Goal: Transaction & Acquisition: Purchase product/service

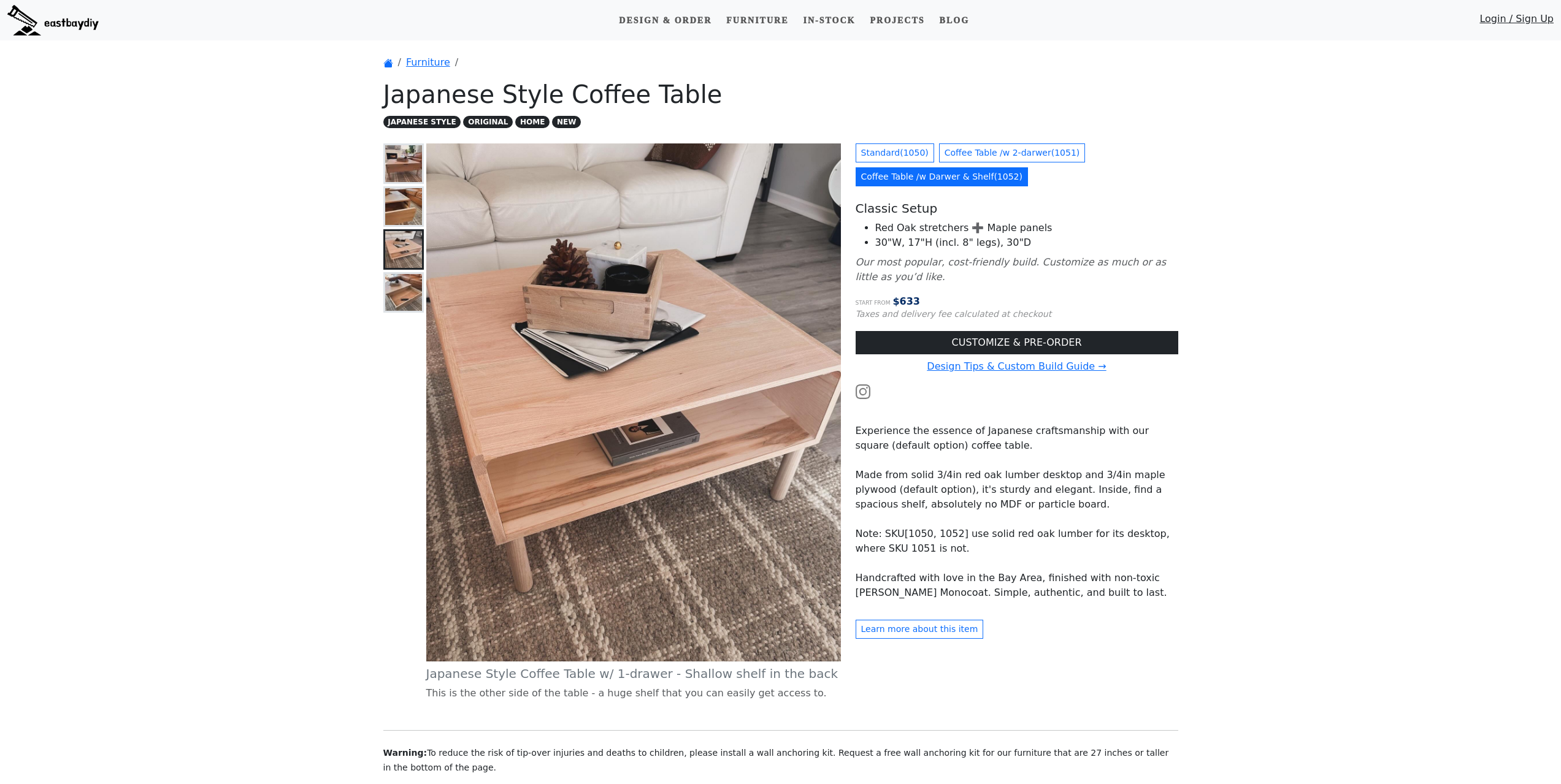
scroll to position [61, 0]
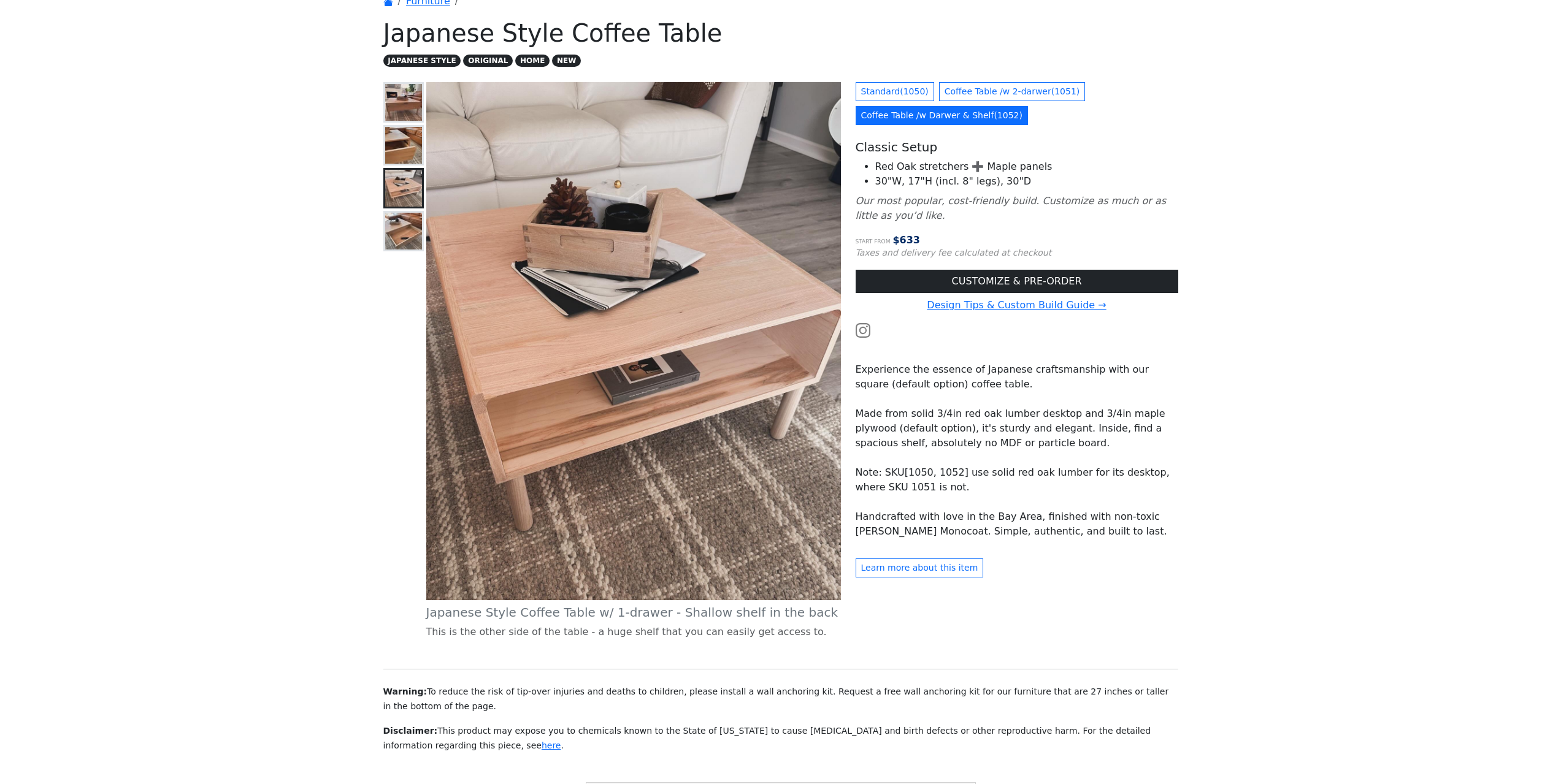
click at [401, 188] on img at bounding box center [403, 188] width 37 height 37
click at [410, 231] on img at bounding box center [403, 231] width 37 height 37
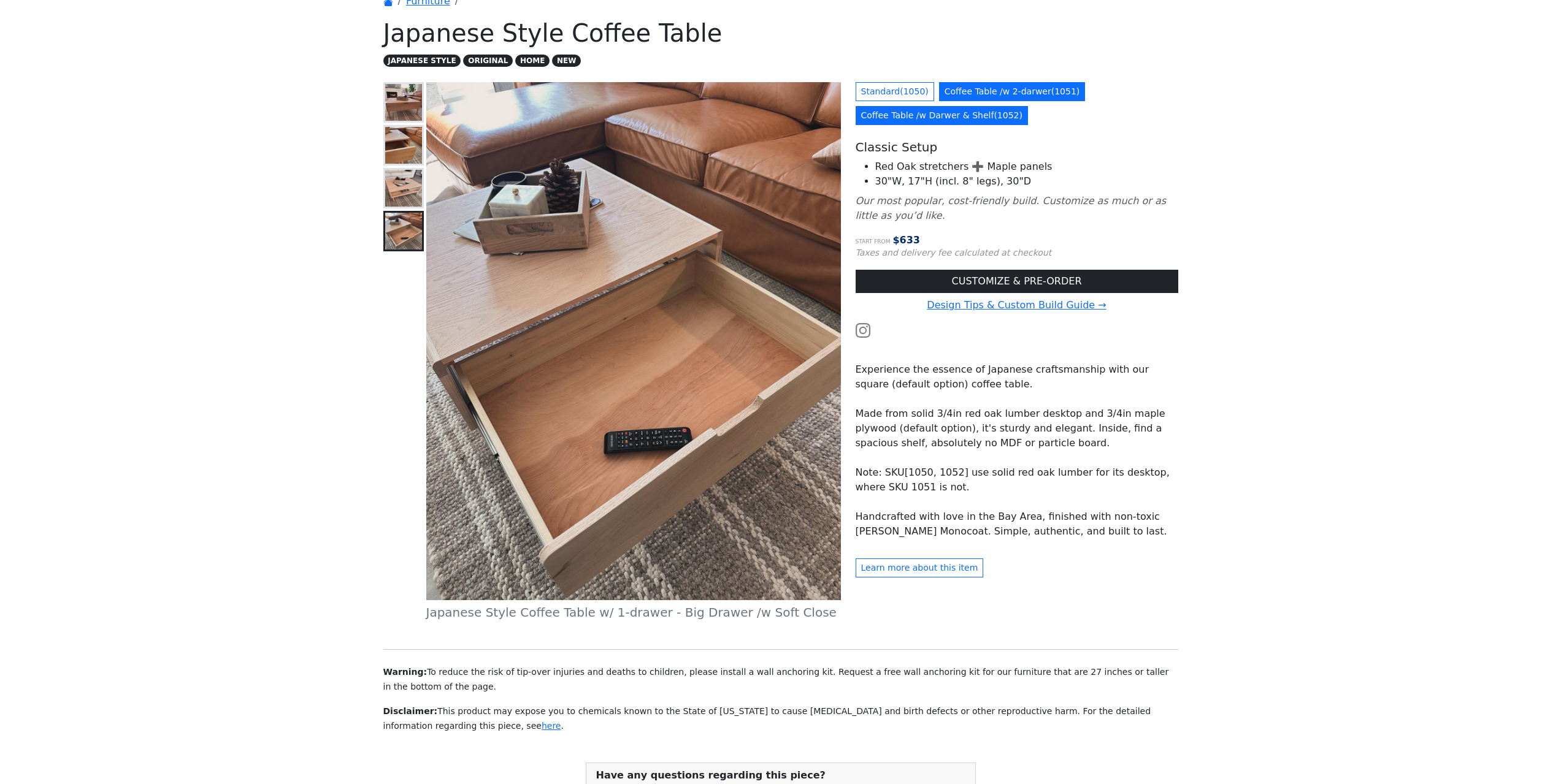
click at [1013, 88] on link "Coffee Table /w 2-darwer ( 1051 )" at bounding box center [1012, 91] width 147 height 19
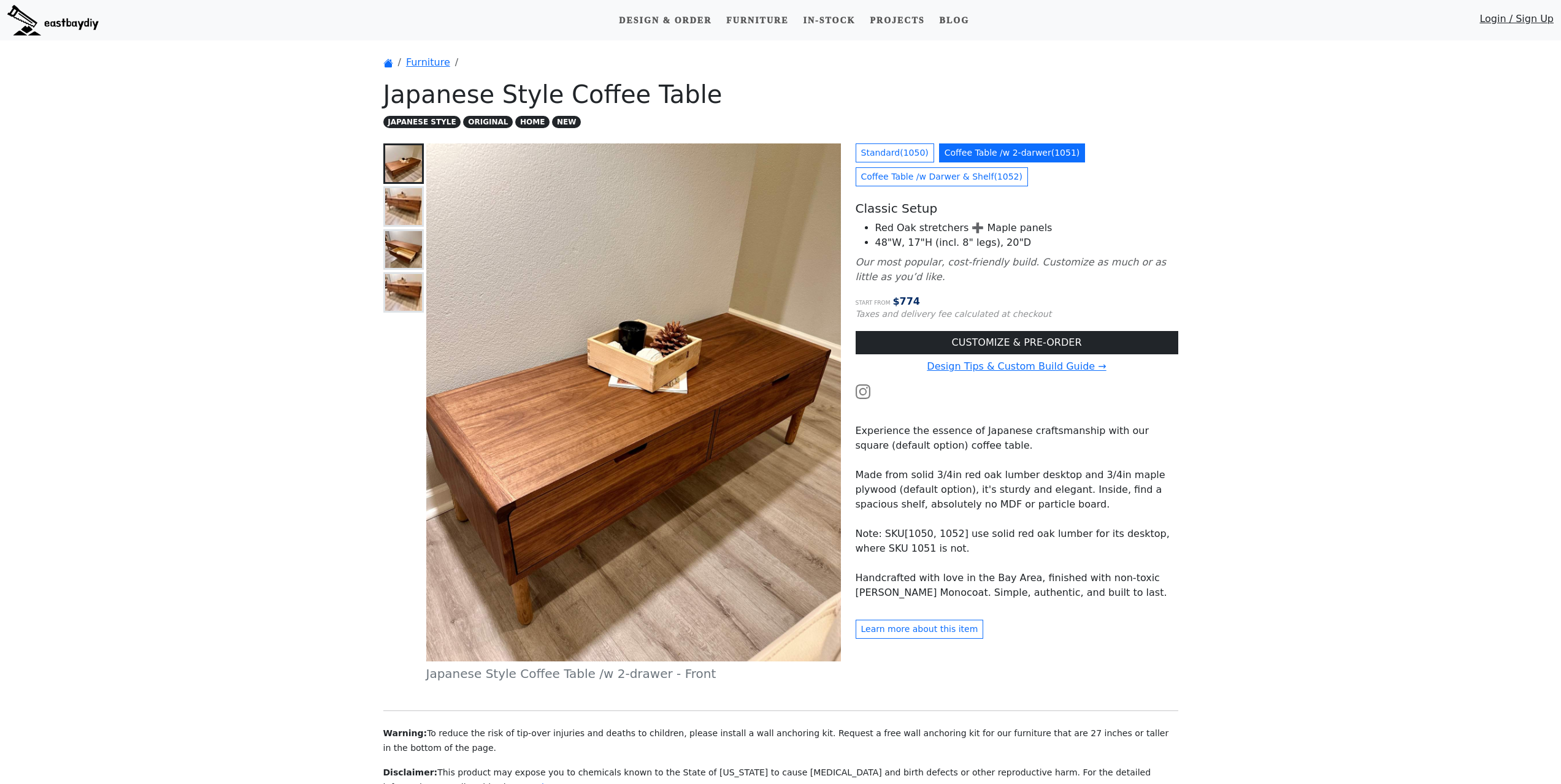
click at [414, 212] on img at bounding box center [403, 206] width 37 height 37
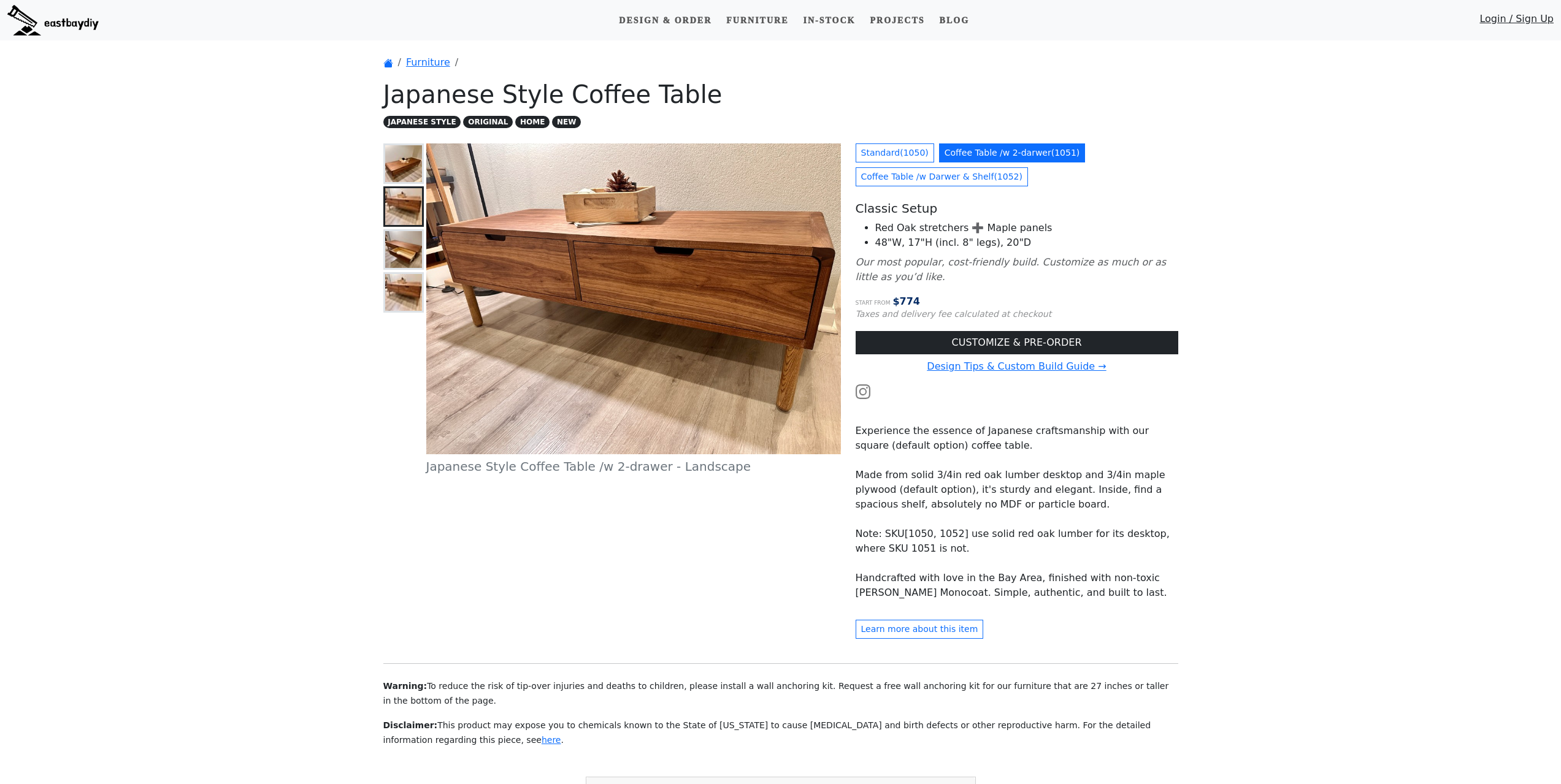
click at [401, 252] on img at bounding box center [403, 249] width 37 height 37
